Goal: Task Accomplishment & Management: Use online tool/utility

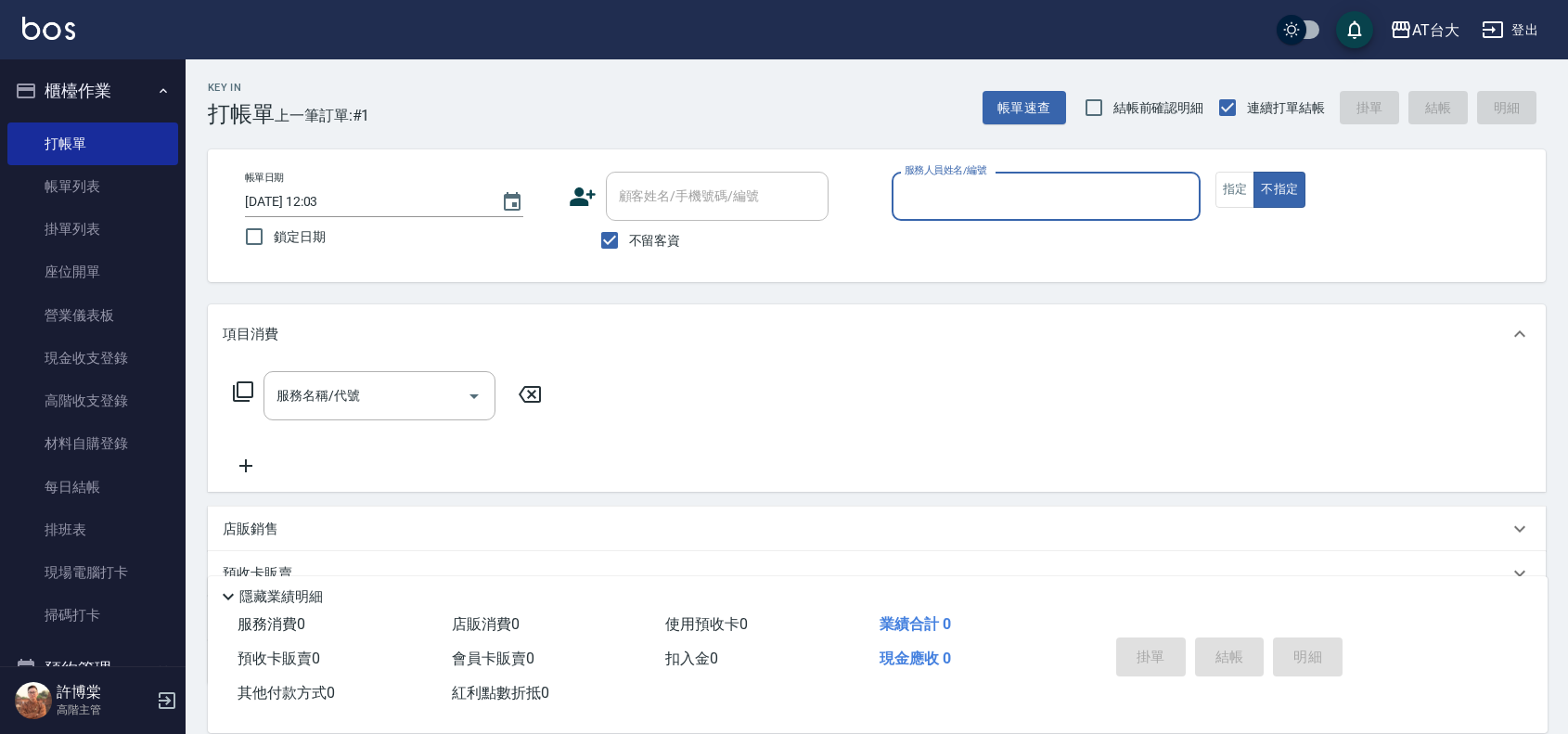
click at [1101, 277] on div "帳單日期 [DATE] 12:03 鎖定日期 顧客姓名/手機號碼/編號 顧客姓名/手機號碼/編號 不留客資 服務人員姓名/編號 服務人員姓名/編號 指定 不指定" at bounding box center [876, 215] width 1338 height 132
click at [1079, 197] on input "服務人員姓名/編號" at bounding box center [1046, 196] width 292 height 33
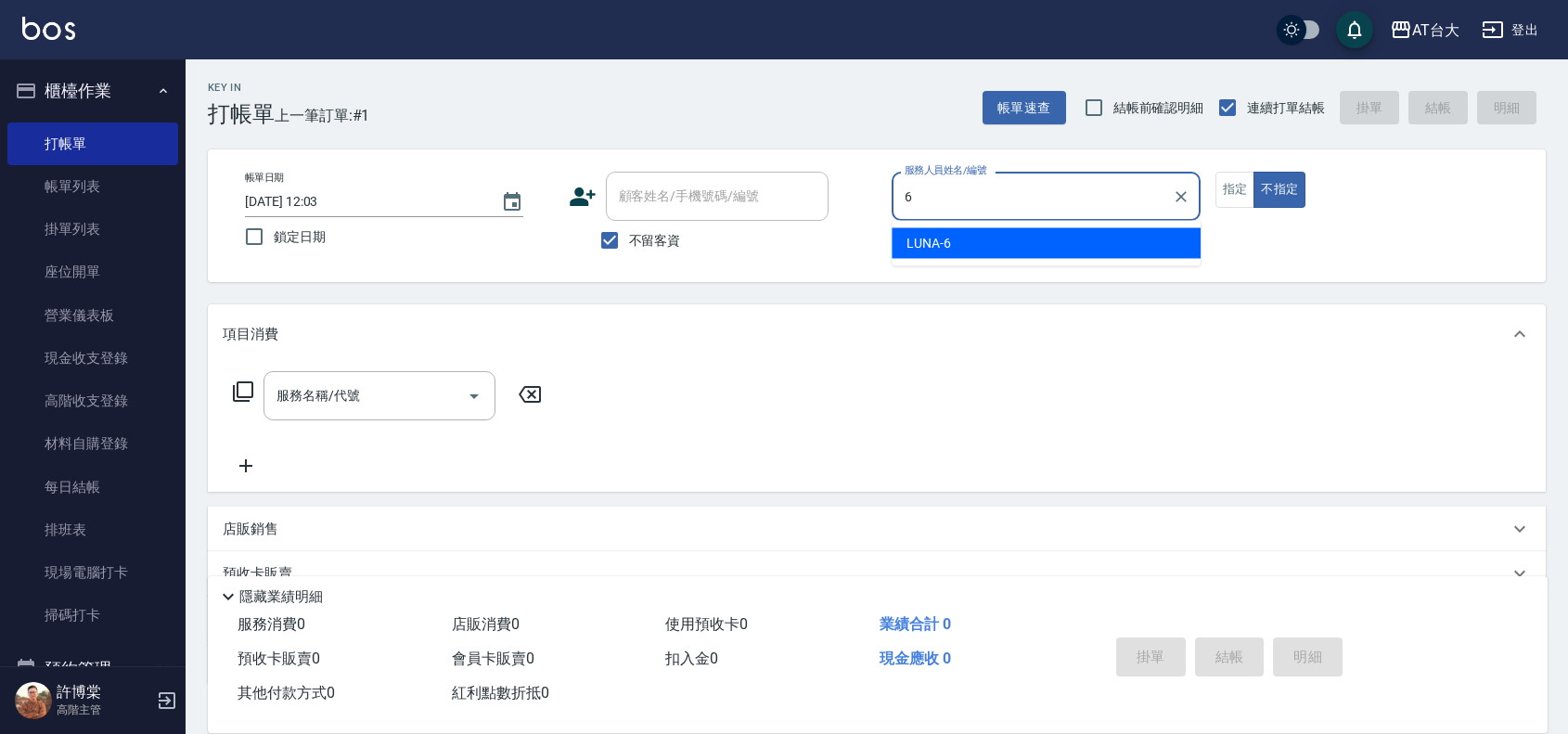
type input "LUNA-6"
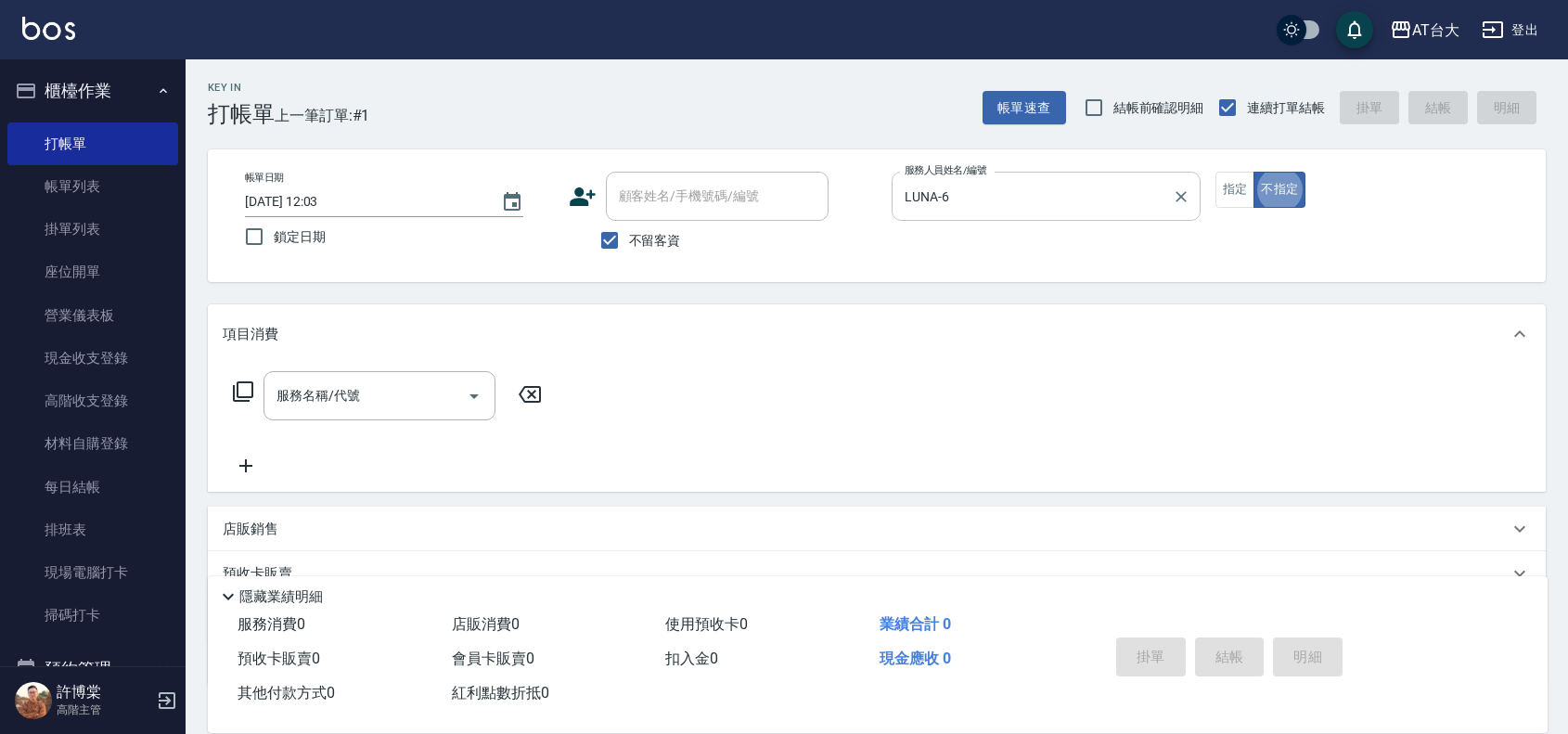
type button "false"
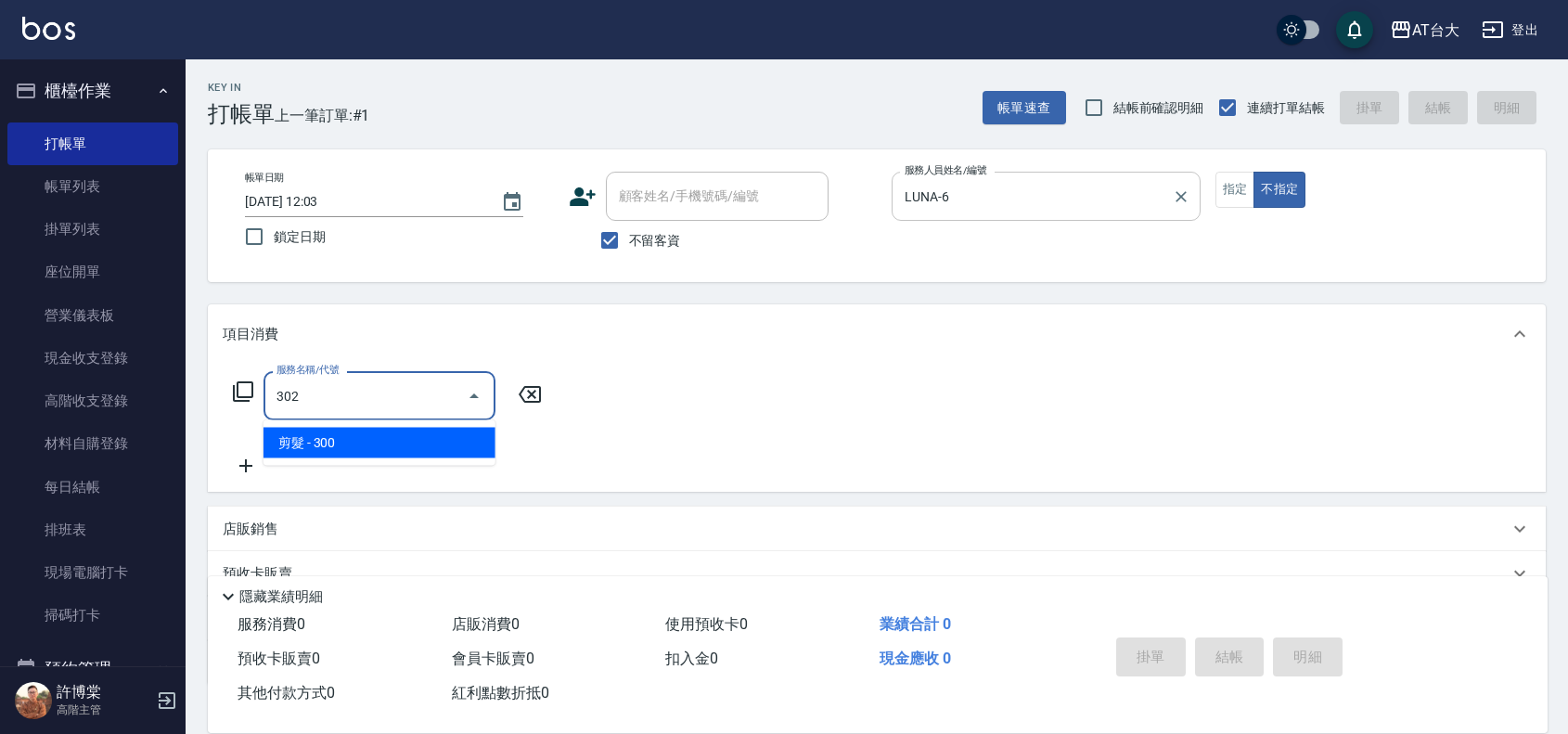
type input "剪髮(302)"
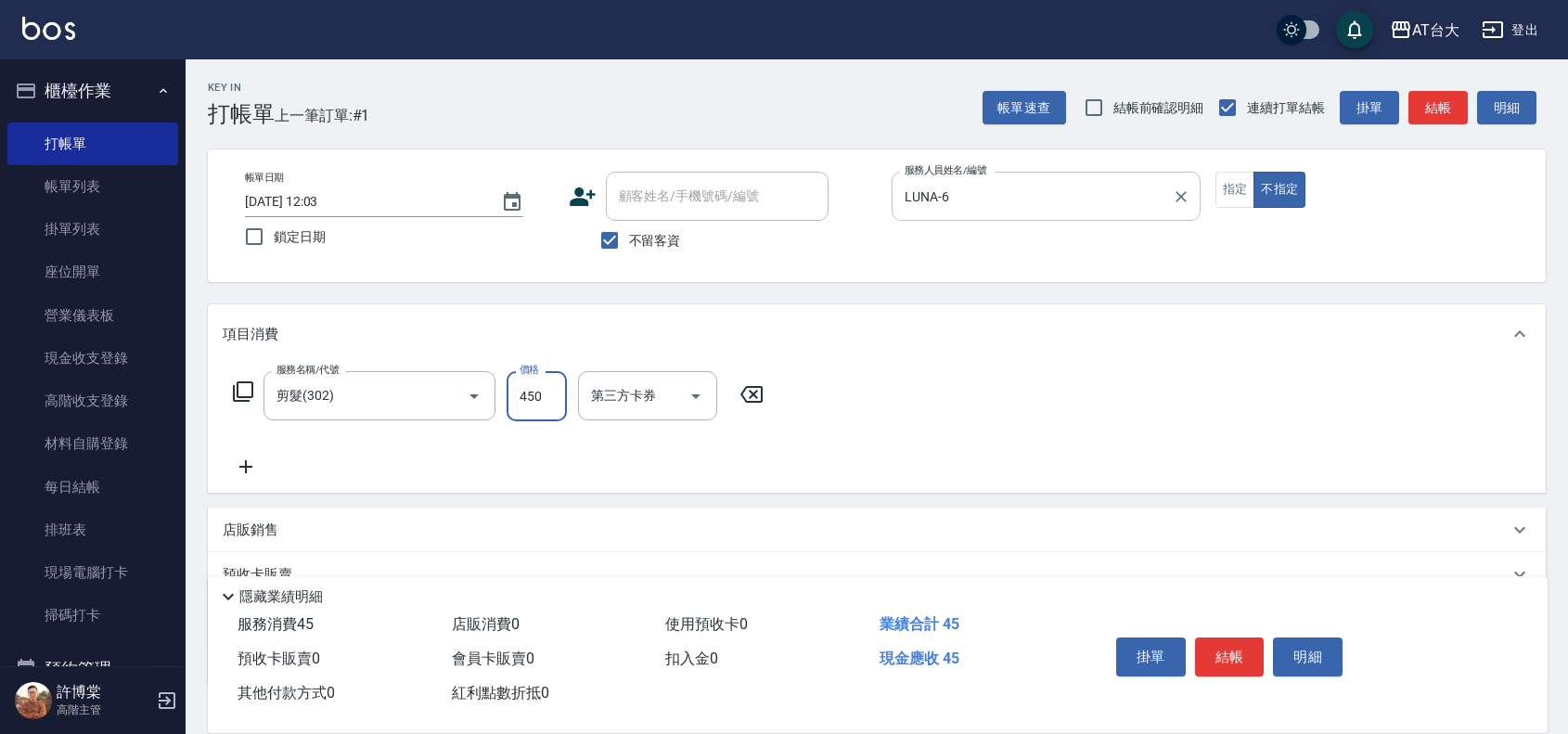
type input "450"
click at [1211, 661] on button "結帳" at bounding box center [1229, 656] width 69 height 39
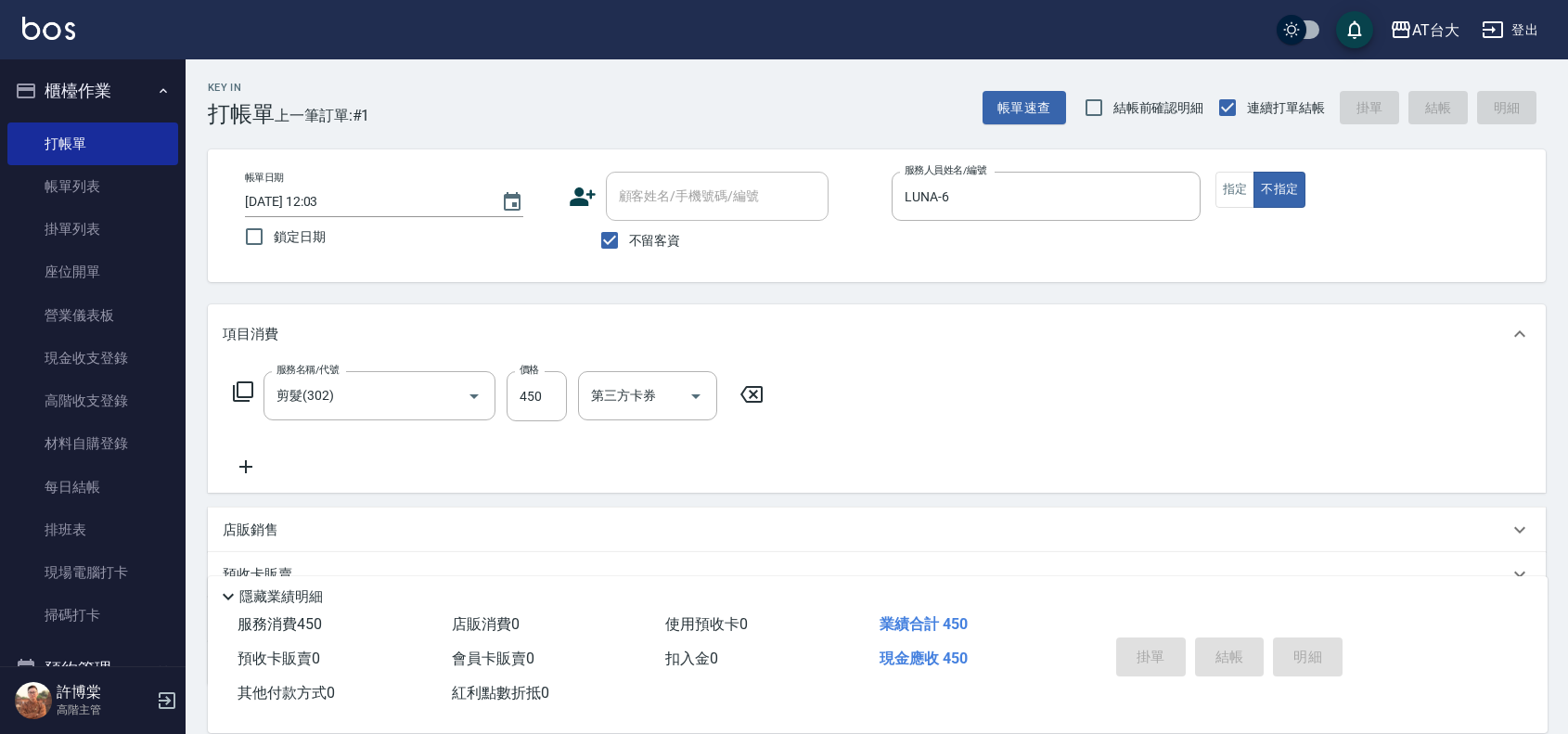
type input "[DATE] 13:12"
